Goal: Task Accomplishment & Management: Use online tool/utility

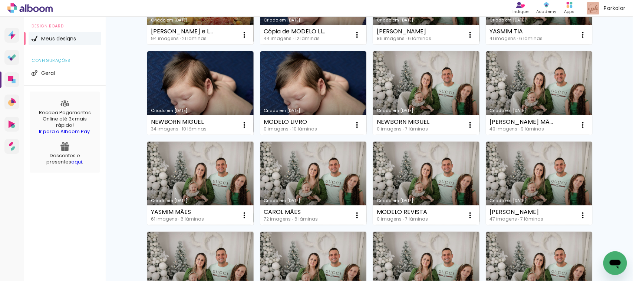
scroll to position [223, 0]
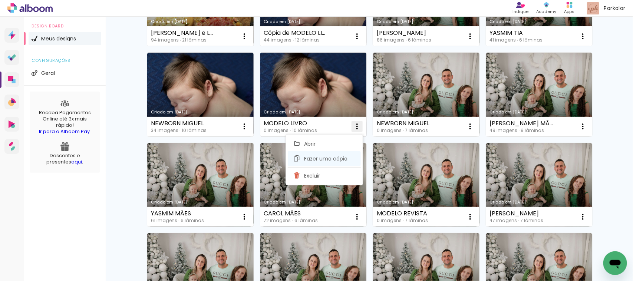
click at [332, 156] on span "Fazer uma cópia" at bounding box center [325, 158] width 43 height 5
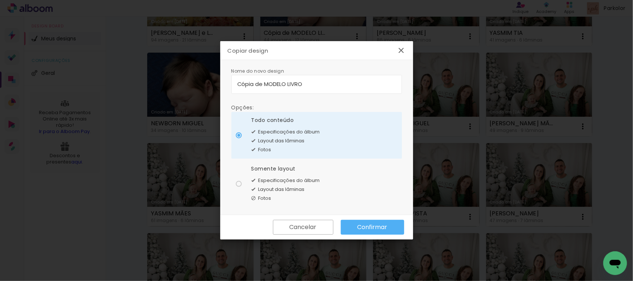
click at [326, 80] on input "Cópia de MODELO LIVRO" at bounding box center [316, 84] width 159 height 9
click at [326, 81] on input "Cópia de MODELO LIVRO" at bounding box center [316, 84] width 159 height 9
type input "C"
type input "m"
type input "M"
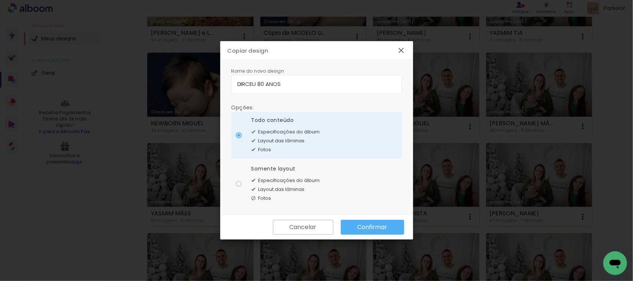
type input "DIRCEU 80 ANOS"
type paper-input "DIRCEU 80 ANOS"
click at [375, 223] on paper-button "Confirmar" at bounding box center [372, 227] width 63 height 15
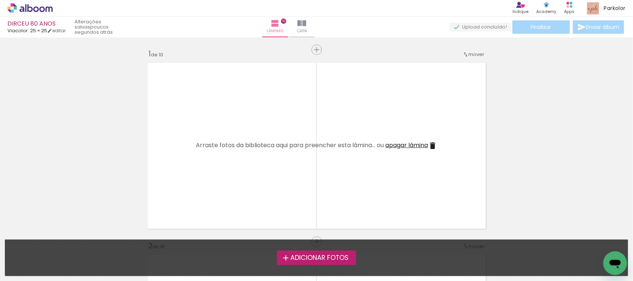
click at [321, 252] on label "Adicionar Fotos" at bounding box center [316, 258] width 79 height 14
click at [0, 0] on input "file" at bounding box center [0, 0] width 0 height 0
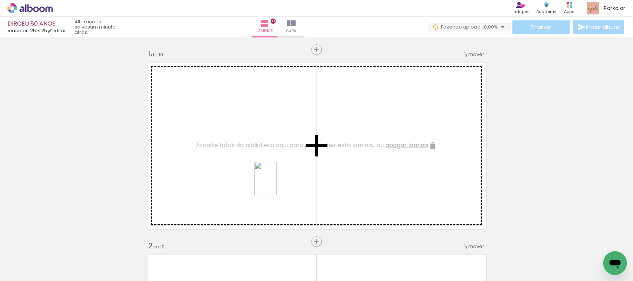
drag, startPoint x: 292, startPoint y: 258, endPoint x: 277, endPoint y: 184, distance: 75.3
click at [277, 184] on quentale-workspace at bounding box center [316, 140] width 633 height 281
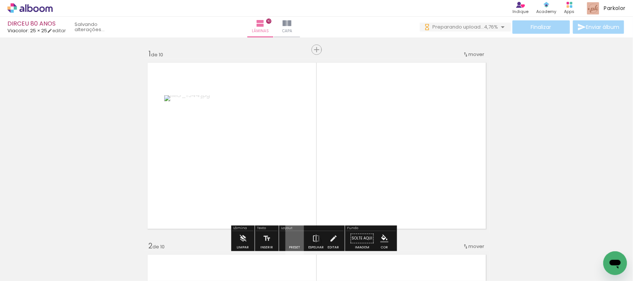
drag, startPoint x: 327, startPoint y: 255, endPoint x: 325, endPoint y: 177, distance: 78.7
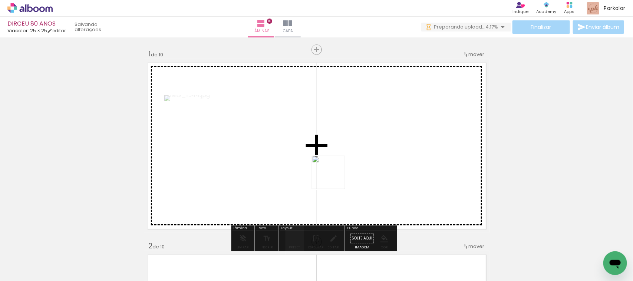
drag, startPoint x: 325, startPoint y: 180, endPoint x: 334, endPoint y: 178, distance: 9.5
click at [334, 178] on quentale-workspace at bounding box center [316, 140] width 633 height 281
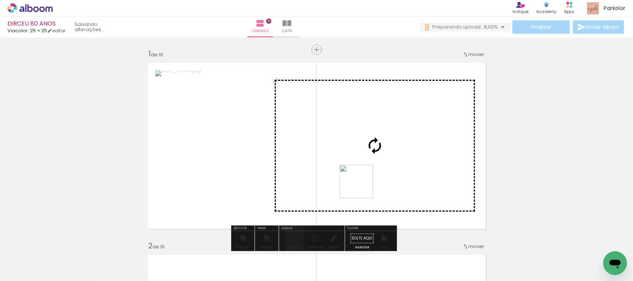
drag, startPoint x: 367, startPoint y: 254, endPoint x: 365, endPoint y: 178, distance: 76.1
click at [365, 178] on quentale-workspace at bounding box center [316, 140] width 633 height 281
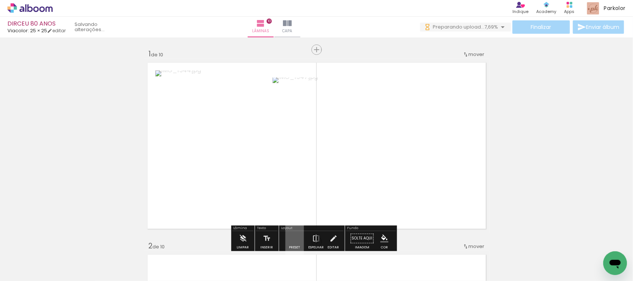
drag, startPoint x: 407, startPoint y: 255, endPoint x: 401, endPoint y: 178, distance: 76.7
drag, startPoint x: 401, startPoint y: 178, endPoint x: 318, endPoint y: 255, distance: 113.1
click at [318, 255] on div at bounding box center [323, 256] width 37 height 24
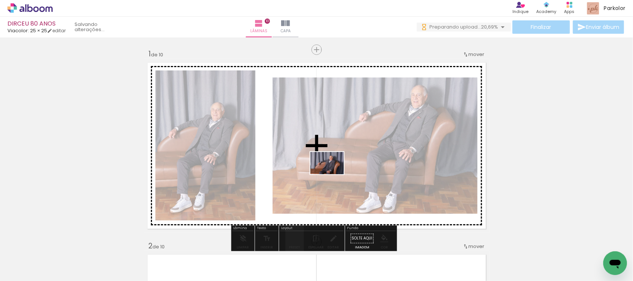
drag, startPoint x: 318, startPoint y: 255, endPoint x: 438, endPoint y: 249, distance: 120.7
click at [333, 177] on quentale-workspace at bounding box center [316, 140] width 633 height 281
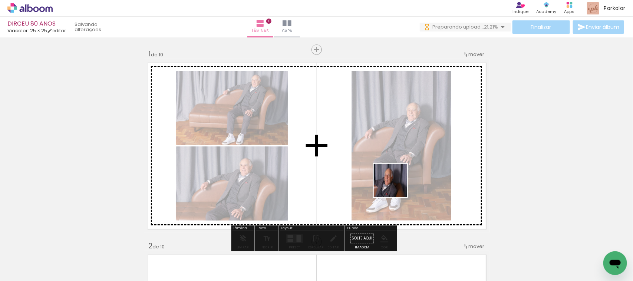
drag, startPoint x: 408, startPoint y: 257, endPoint x: 396, endPoint y: 186, distance: 71.8
click at [396, 186] on quentale-workspace at bounding box center [316, 140] width 633 height 281
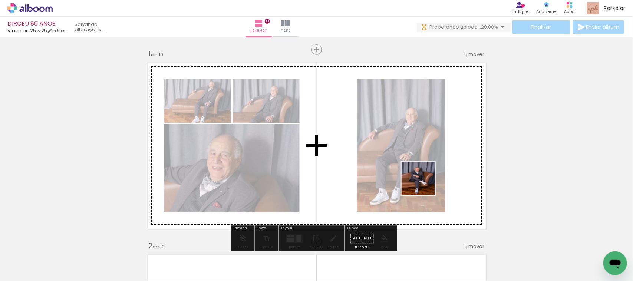
drag, startPoint x: 450, startPoint y: 256, endPoint x: 424, endPoint y: 184, distance: 76.5
click at [424, 184] on quentale-workspace at bounding box center [316, 140] width 633 height 281
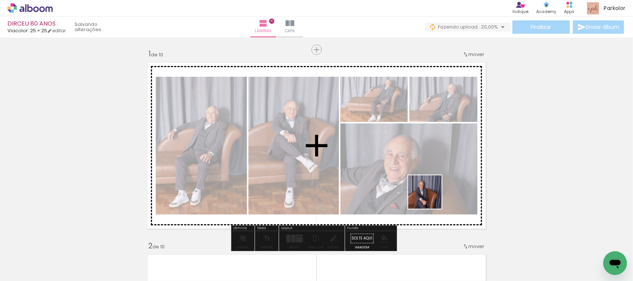
drag, startPoint x: 490, startPoint y: 257, endPoint x: 422, endPoint y: 197, distance: 90.7
click at [422, 197] on quentale-workspace at bounding box center [316, 140] width 633 height 281
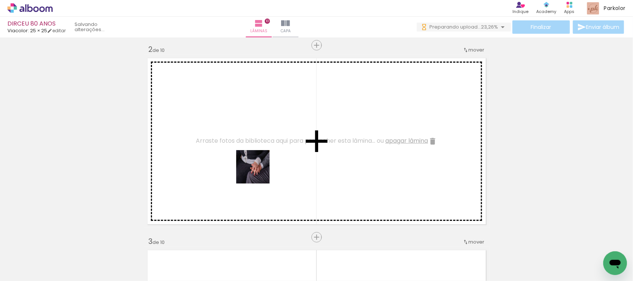
drag, startPoint x: 80, startPoint y: 258, endPoint x: 130, endPoint y: 244, distance: 51.9
click at [267, 165] on quentale-workspace at bounding box center [316, 140] width 633 height 281
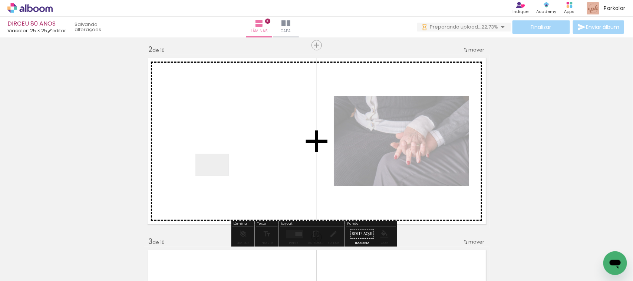
drag, startPoint x: 122, startPoint y: 253, endPoint x: 162, endPoint y: 260, distance: 40.8
click at [227, 168] on quentale-workspace at bounding box center [316, 140] width 633 height 281
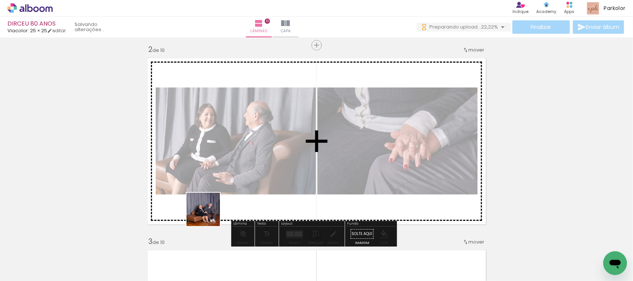
drag, startPoint x: 157, startPoint y: 266, endPoint x: 232, endPoint y: 229, distance: 83.5
click at [265, 168] on quentale-workspace at bounding box center [316, 140] width 633 height 281
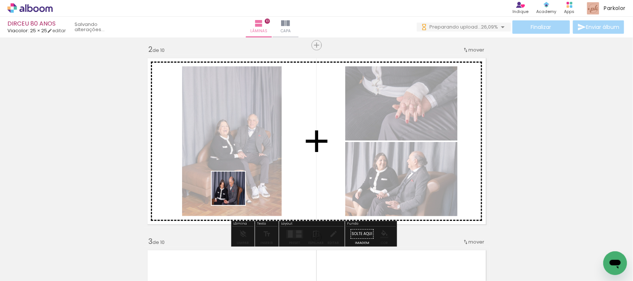
drag, startPoint x: 203, startPoint y: 260, endPoint x: 254, endPoint y: 242, distance: 53.7
click at [275, 155] on quentale-workspace at bounding box center [316, 140] width 633 height 281
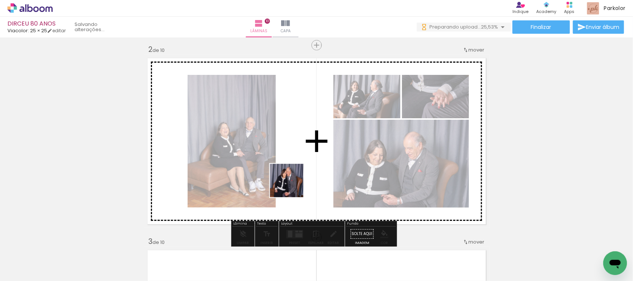
drag, startPoint x: 249, startPoint y: 257, endPoint x: 292, endPoint y: 186, distance: 82.6
click at [292, 186] on quentale-workspace at bounding box center [316, 140] width 633 height 281
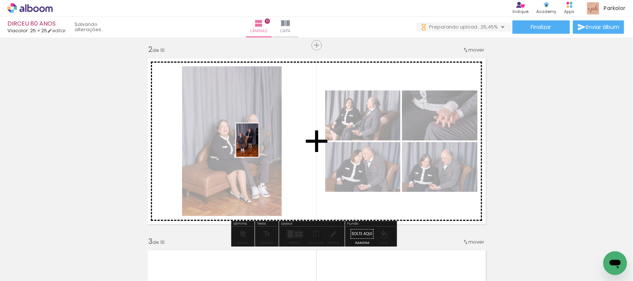
drag, startPoint x: 204, startPoint y: 254, endPoint x: 246, endPoint y: 230, distance: 48.4
click at [259, 146] on quentale-workspace at bounding box center [316, 140] width 633 height 281
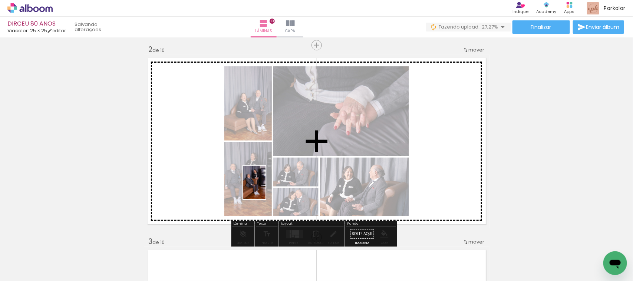
drag, startPoint x: 247, startPoint y: 257, endPoint x: 266, endPoint y: 188, distance: 71.4
click at [266, 188] on quentale-workspace at bounding box center [316, 140] width 633 height 281
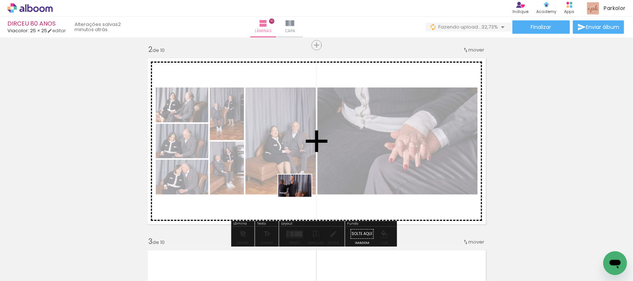
drag, startPoint x: 289, startPoint y: 254, endPoint x: 300, endPoint y: 197, distance: 58.3
click at [300, 197] on quentale-workspace at bounding box center [316, 140] width 633 height 281
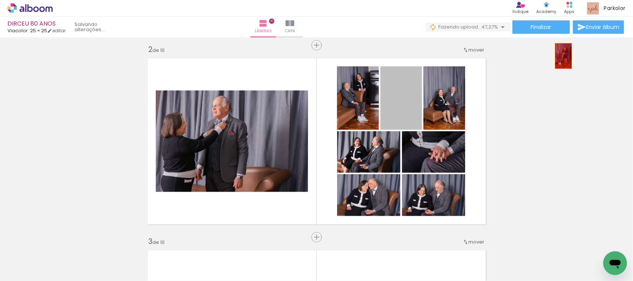
drag, startPoint x: 401, startPoint y: 111, endPoint x: 548, endPoint y: 59, distance: 156.4
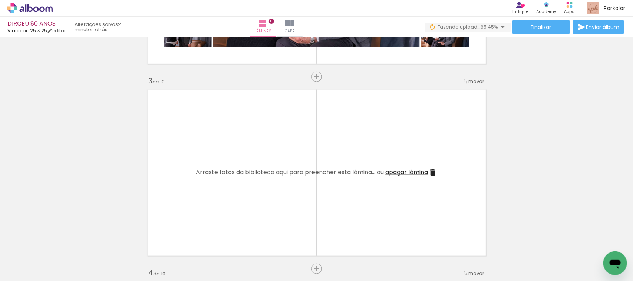
scroll to position [326, 0]
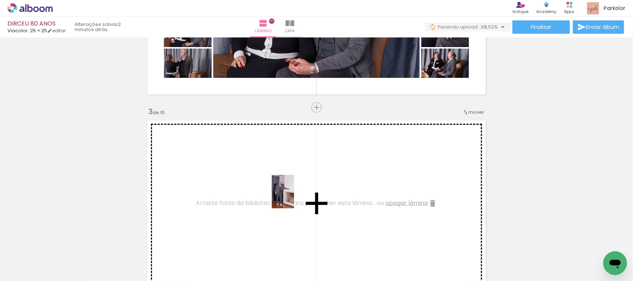
drag, startPoint x: 285, startPoint y: 263, endPoint x: 334, endPoint y: 260, distance: 49.5
click at [294, 197] on quentale-workspace at bounding box center [316, 140] width 633 height 281
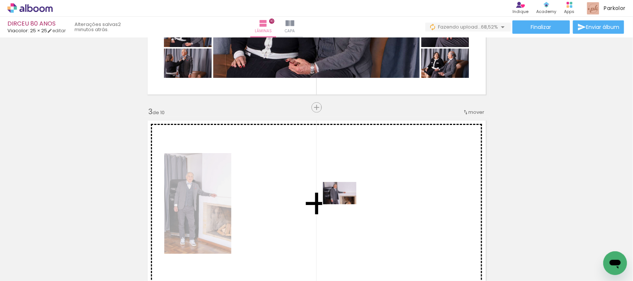
drag, startPoint x: 333, startPoint y: 260, endPoint x: 345, endPoint y: 204, distance: 57.3
click at [345, 204] on quentale-workspace at bounding box center [316, 140] width 633 height 281
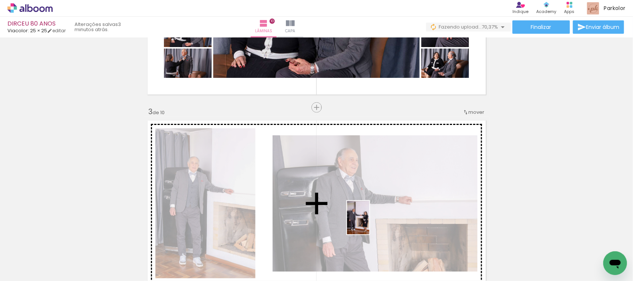
drag, startPoint x: 369, startPoint y: 253, endPoint x: 368, endPoint y: 220, distance: 33.8
click at [368, 220] on quentale-workspace at bounding box center [316, 140] width 633 height 281
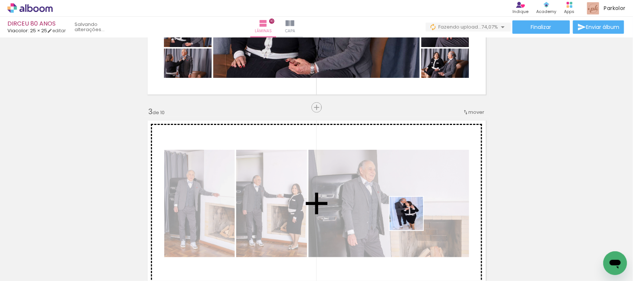
drag, startPoint x: 416, startPoint y: 255, endPoint x: 456, endPoint y: 260, distance: 39.7
click at [407, 204] on quentale-workspace at bounding box center [316, 140] width 633 height 281
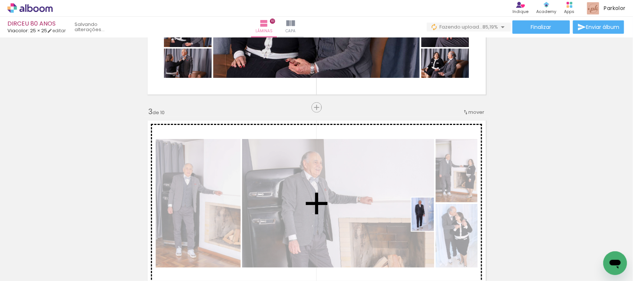
drag, startPoint x: 456, startPoint y: 260, endPoint x: 434, endPoint y: 220, distance: 45.5
click at [434, 220] on quentale-workspace at bounding box center [316, 140] width 633 height 281
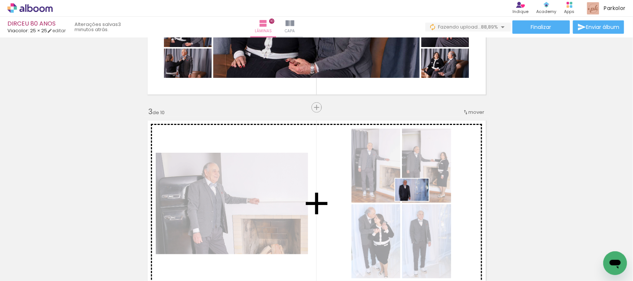
drag, startPoint x: 500, startPoint y: 258, endPoint x: 417, endPoint y: 200, distance: 101.5
click at [417, 200] on quentale-workspace at bounding box center [316, 140] width 633 height 281
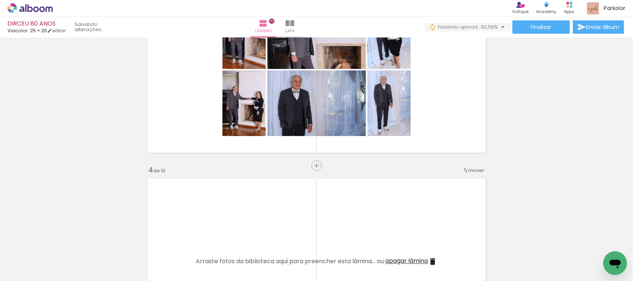
scroll to position [456, 0]
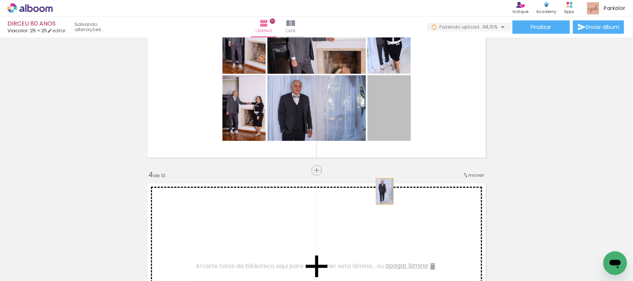
drag, startPoint x: 388, startPoint y: 131, endPoint x: 380, endPoint y: 195, distance: 65.1
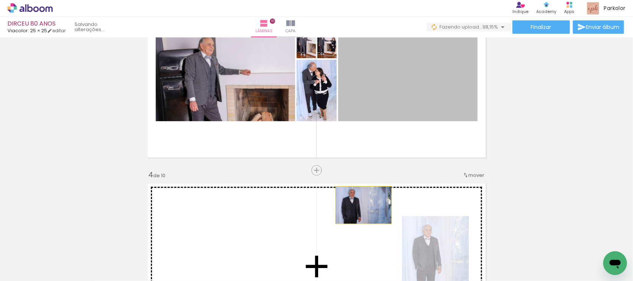
drag, startPoint x: 370, startPoint y: 88, endPoint x: 360, endPoint y: 205, distance: 118.0
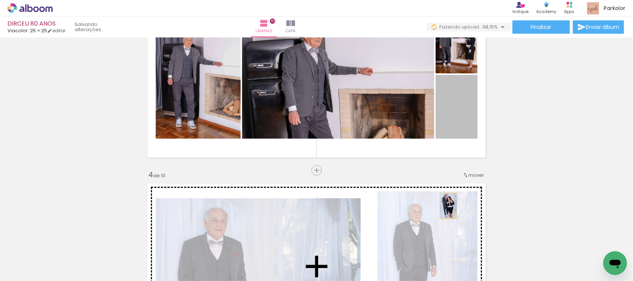
drag, startPoint x: 461, startPoint y: 116, endPoint x: 576, endPoint y: 178, distance: 130.5
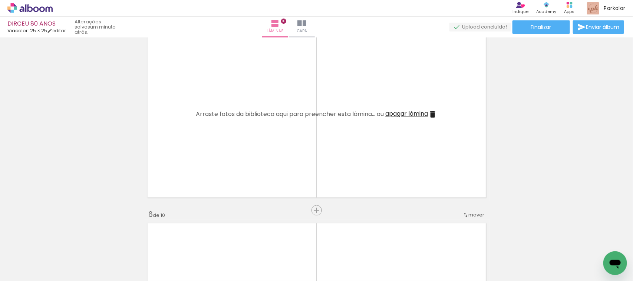
scroll to position [800, 0]
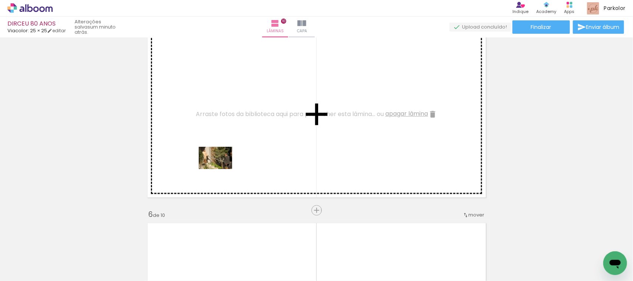
drag, startPoint x: 181, startPoint y: 257, endPoint x: 207, endPoint y: 240, distance: 31.2
click at [228, 148] on quentale-workspace at bounding box center [316, 140] width 633 height 281
